Goal: Task Accomplishment & Management: Manage account settings

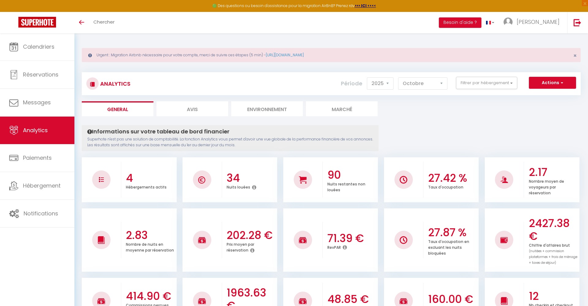
select select "2025"
select select "10"
select select
click at [565, 84] on button "Actions" at bounding box center [552, 83] width 47 height 12
click at [550, 112] on link "Génération SuperExtractor" at bounding box center [537, 112] width 78 height 8
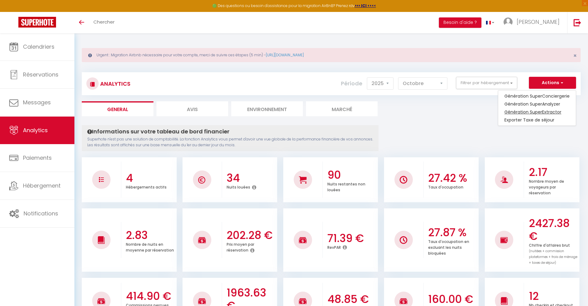
type input "[EMAIL_ADDRESS][DOMAIN_NAME]"
select select
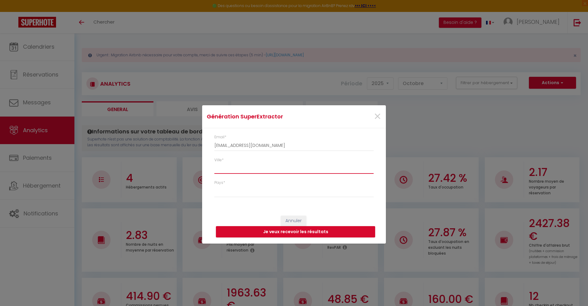
type input "s"
select select
type input "sa"
select select
type input "sai"
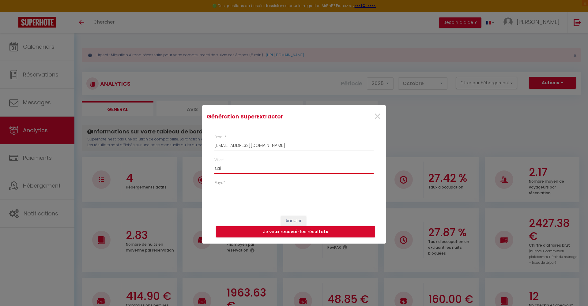
select select
type input "sain"
select select
type input "saint"
select select
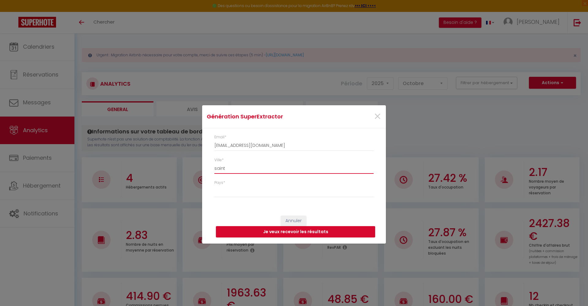
type input "saint"
select select
type input "saint g"
select select
type input "saint ge"
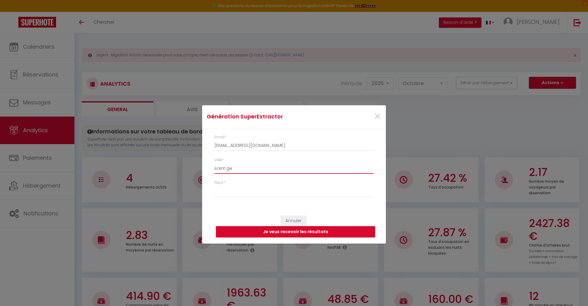
select select
type input "saint ger"
select select
type input "saint germ"
select select
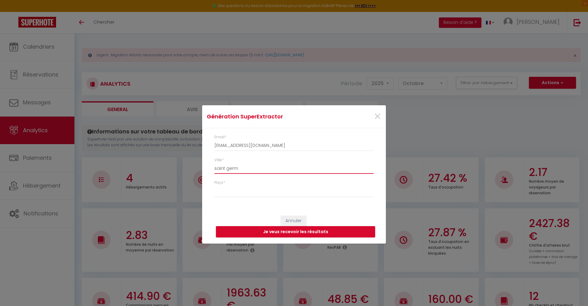
type input "saint germa"
select select
type input "saint germai"
select select
type input "saint germain"
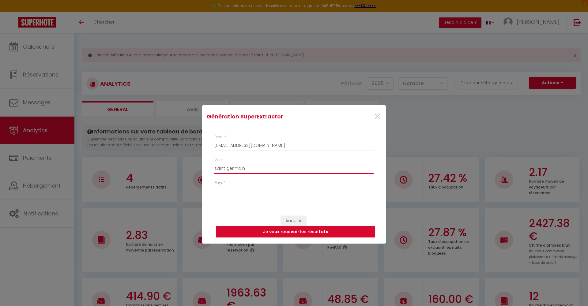
select select
type input "saint germain"
select select
type input "saint germain e"
select select
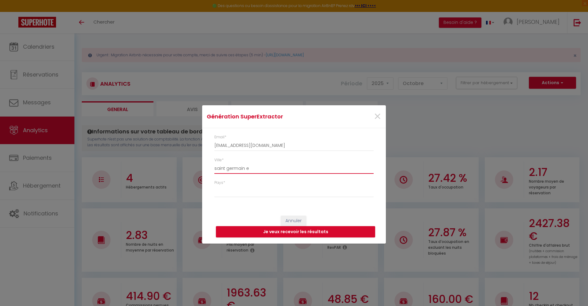
type input "saint germain en"
select select
type input "saint germain en"
select select
type input "saint germain en l"
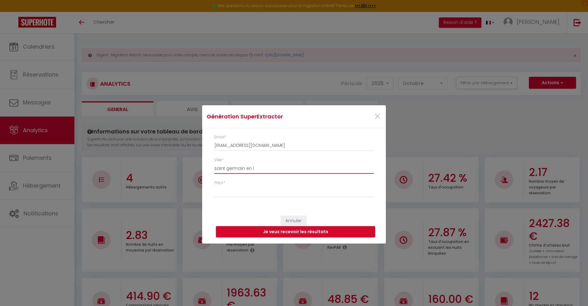
select select
type input "saint germain en la"
select select
type input "saint germain en lay"
select select
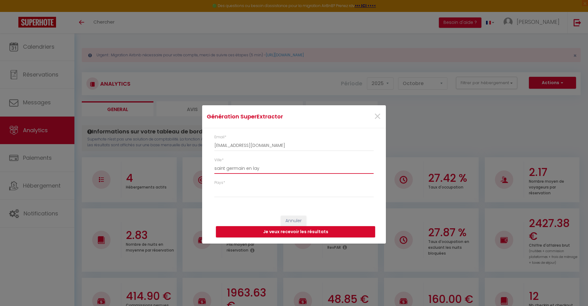
type input "saint germain en laye"
select select
type input "saint germain en laye"
click at [242, 196] on select "France Portugal Afghanistan Albania Algeria American Samoa Andorra Angola Angui…" at bounding box center [293, 192] width 159 height 12
select select "[GEOGRAPHIC_DATA]"
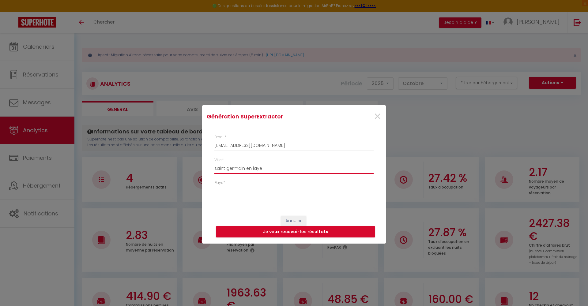
click at [216, 169] on input "saint germain en laye" at bounding box center [293, 168] width 159 height 11
type input "Saint germain en laye"
click at [310, 177] on div "Ville * Saint germain en laye" at bounding box center [293, 168] width 167 height 23
click at [299, 172] on input "Saint germain en laye" at bounding box center [293, 168] width 159 height 11
click at [313, 231] on button "Je veux recevoir les résultats" at bounding box center [295, 232] width 159 height 12
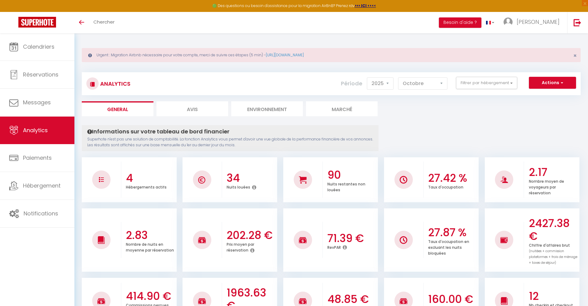
click at [562, 80] on span "button" at bounding box center [561, 83] width 4 height 6
click at [551, 95] on link "Génération SuperConciergerie" at bounding box center [537, 96] width 78 height 8
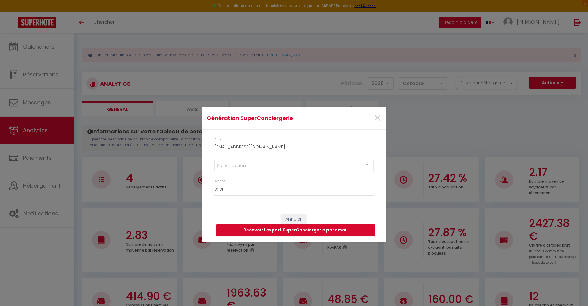
click at [270, 163] on div "Select option" at bounding box center [293, 165] width 159 height 13
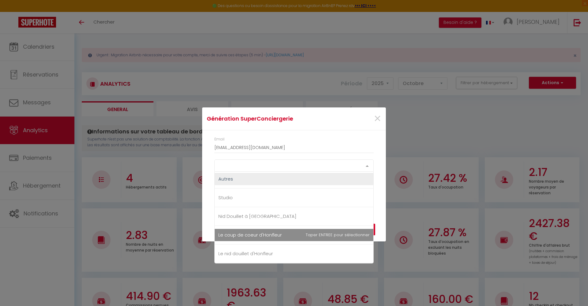
scroll to position [2, 0]
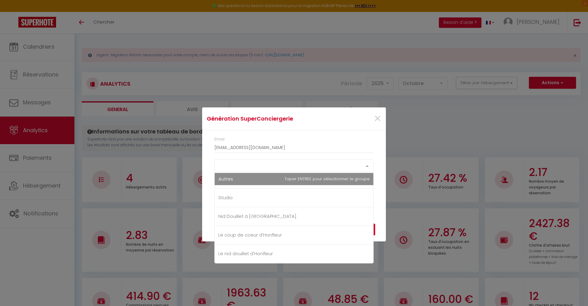
click at [312, 135] on div "Email lovebridgihome@gmail.com Select option Autres Studio Nid Douillet à Sarre…" at bounding box center [294, 169] width 184 height 77
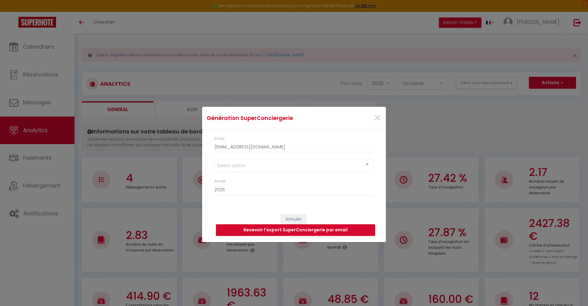
click at [298, 166] on div "Select option" at bounding box center [293, 165] width 159 height 13
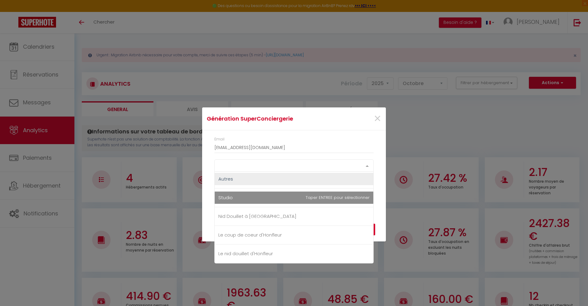
click at [306, 202] on span "Studio" at bounding box center [294, 198] width 159 height 12
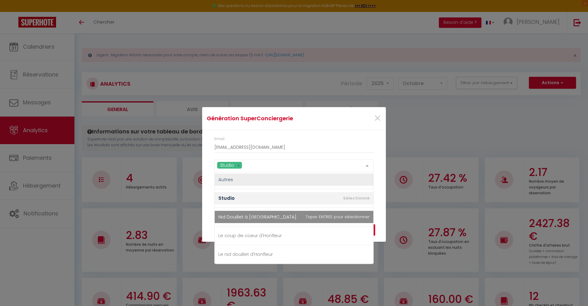
click at [238, 220] on span "Nid Douillet à [GEOGRAPHIC_DATA]" at bounding box center [294, 217] width 159 height 12
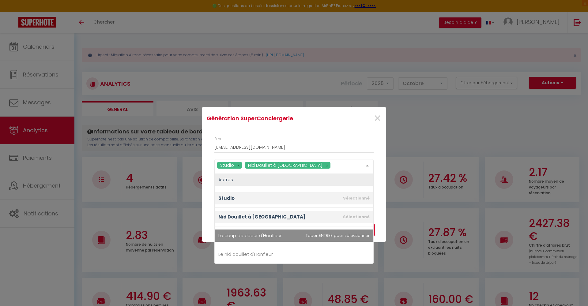
click at [245, 238] on span "Le coup de coeur d'Honfleur" at bounding box center [249, 236] width 63 height 6
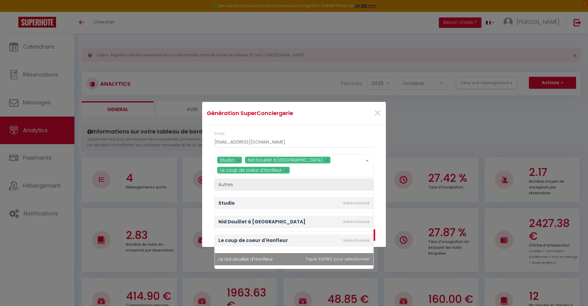
click at [245, 259] on span "Le nid douillet d'Honfleur" at bounding box center [245, 259] width 55 height 6
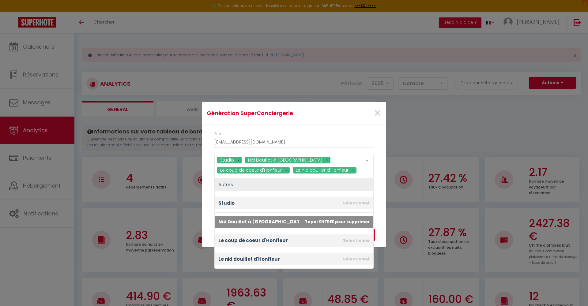
click at [208, 207] on div "Email lovebridgihome@gmail.com Studio Nid Douillet à Sarreguemines Le coup de c…" at bounding box center [294, 169] width 184 height 88
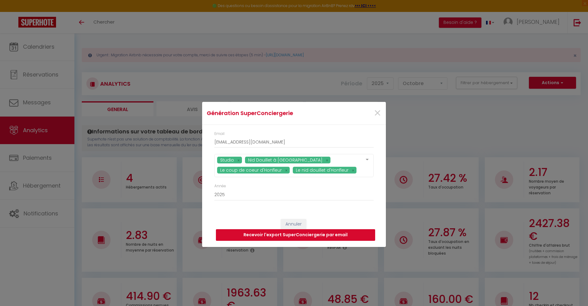
click at [255, 234] on button "Recevoir l'export SuperConciergerie par email" at bounding box center [295, 235] width 159 height 12
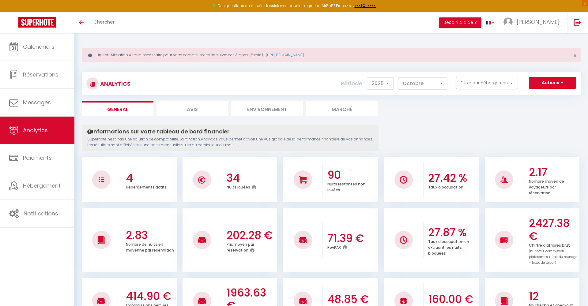
click at [567, 83] on button "Actions" at bounding box center [552, 83] width 47 height 12
click at [541, 103] on link "Génération SuperAnalyzer" at bounding box center [537, 104] width 78 height 8
type input "[EMAIL_ADDRESS][DOMAIN_NAME]"
select select
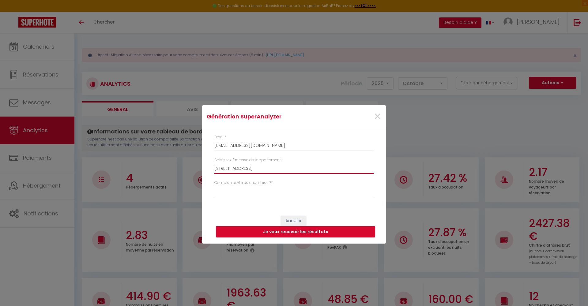
type input "19 rue de la croix de fer"
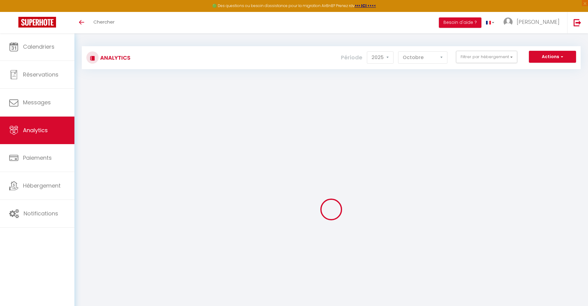
select select "2025"
select select "10"
select select
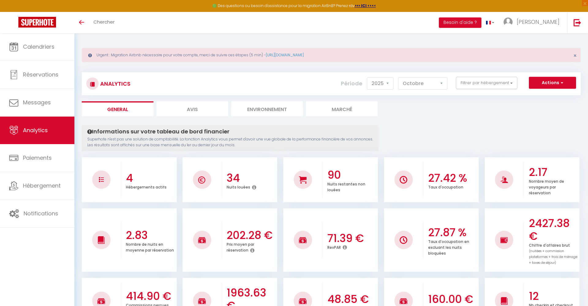
click at [564, 85] on button "Actions" at bounding box center [552, 83] width 47 height 12
click at [549, 104] on link "Génération SuperAnalyzer" at bounding box center [537, 104] width 78 height 8
type input "[EMAIL_ADDRESS][DOMAIN_NAME]"
select select
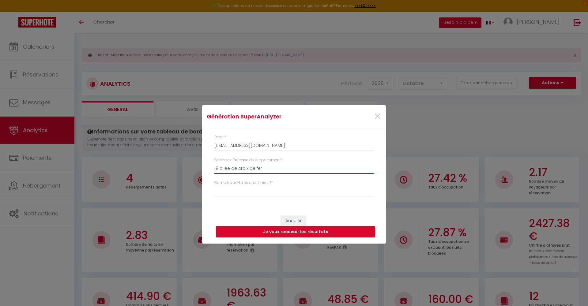
type input "19 allee de croix de fer"
select select "t4"
click at [277, 167] on input "19 allee de croix de fer" at bounding box center [293, 168] width 159 height 11
type input "19 allee de croix de fer Saint Germain en laye"
click at [287, 232] on button "Je veux recevoir les résultats" at bounding box center [295, 232] width 159 height 12
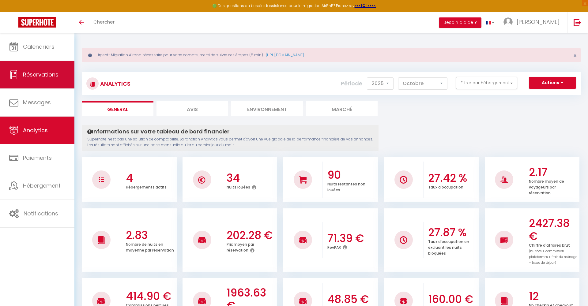
click at [30, 72] on span "Réservations" at bounding box center [41, 75] width 36 height 8
select select "not_cancelled"
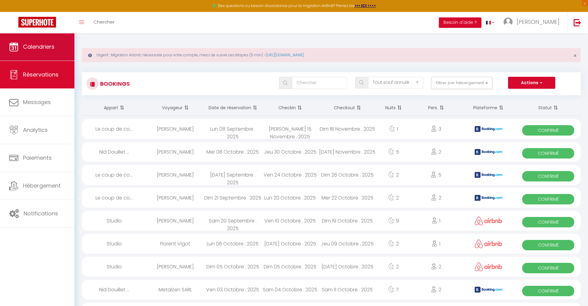
click at [34, 47] on span "Calendriers" at bounding box center [39, 47] width 32 height 8
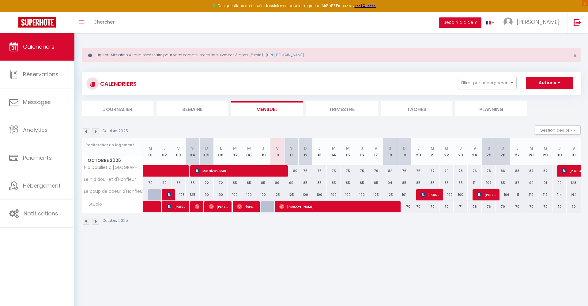
click at [294, 172] on div "80" at bounding box center [291, 170] width 14 height 11
type input "80"
select select "1"
type input "Sam 11 Octobre 2025"
type input "Dim 12 Octobre 2025"
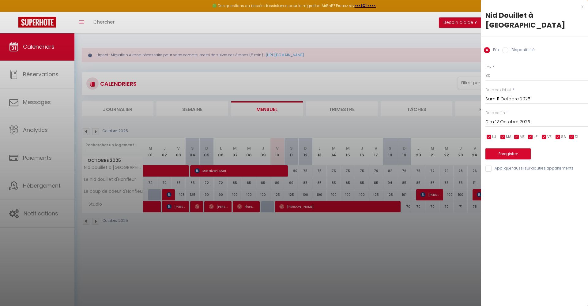
click at [506, 51] on input "Disponibilité" at bounding box center [505, 50] width 6 height 6
radio input "true"
radio input "false"
click at [503, 78] on select "Disponible Indisponible" at bounding box center [537, 76] width 103 height 12
click at [499, 123] on input "Dim 12 Octobre 2025" at bounding box center [537, 123] width 103 height 8
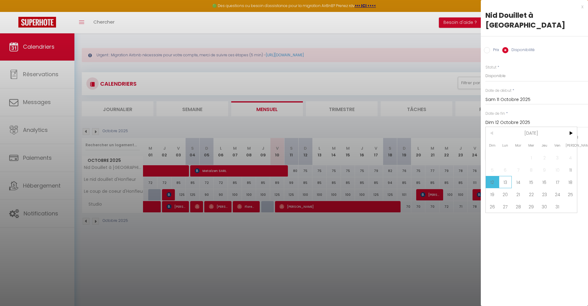
click at [505, 181] on span "13" at bounding box center [505, 182] width 13 height 12
type input "Lun 13 Octobre 2025"
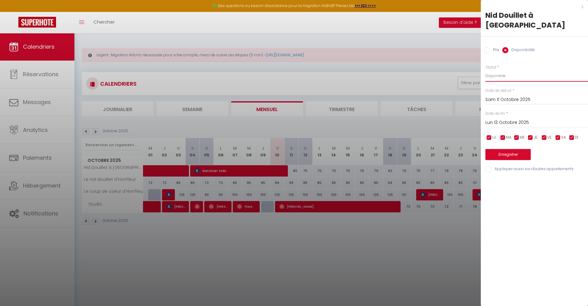
click at [499, 75] on select "Disponible Indisponible" at bounding box center [537, 76] width 103 height 12
select select "0"
click at [498, 157] on button "Enregistrer" at bounding box center [508, 154] width 45 height 11
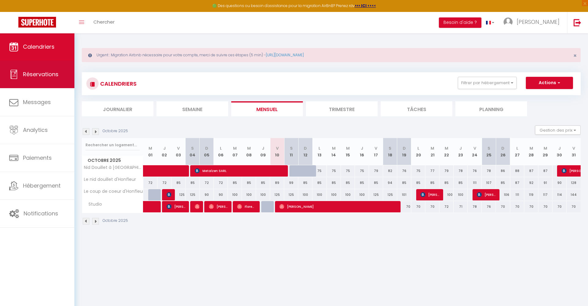
click at [34, 71] on span "Réservations" at bounding box center [41, 74] width 36 height 8
select select "not_cancelled"
